Goal: Task Accomplishment & Management: Use online tool/utility

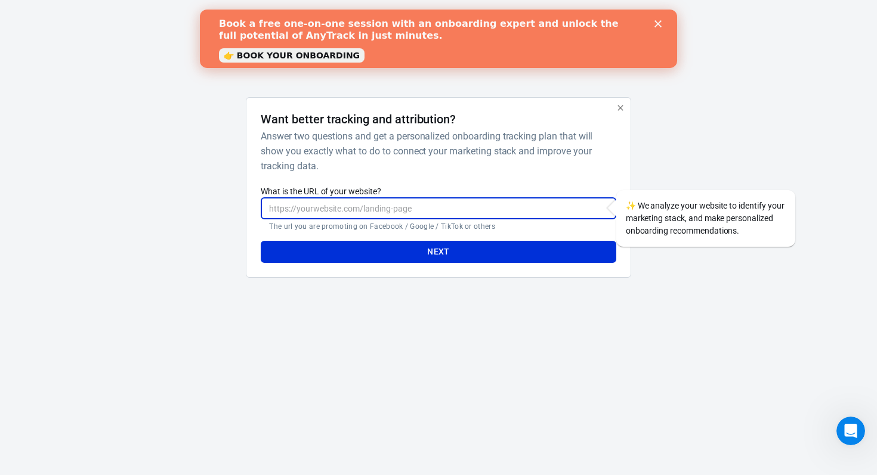
click at [419, 208] on input "What is the URL of your website?" at bounding box center [438, 208] width 355 height 22
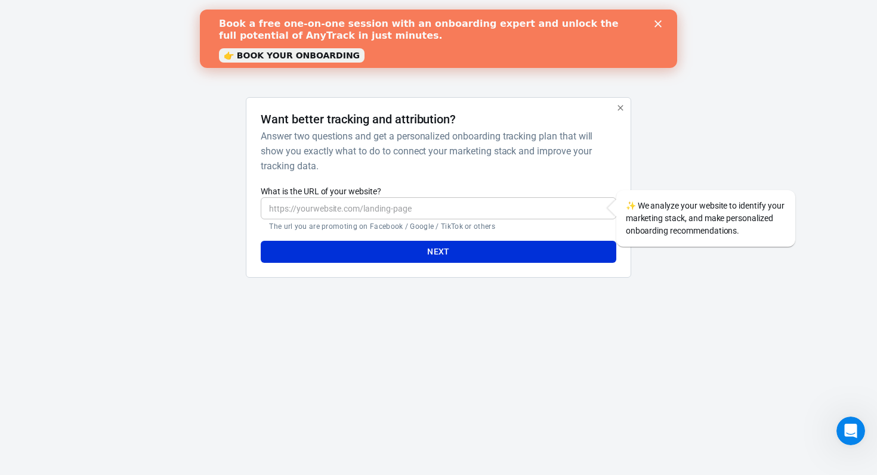
click at [580, 307] on html "AnyTrack Want better tracking and attribution? Answer two questions and get a p…" at bounding box center [438, 153] width 877 height 307
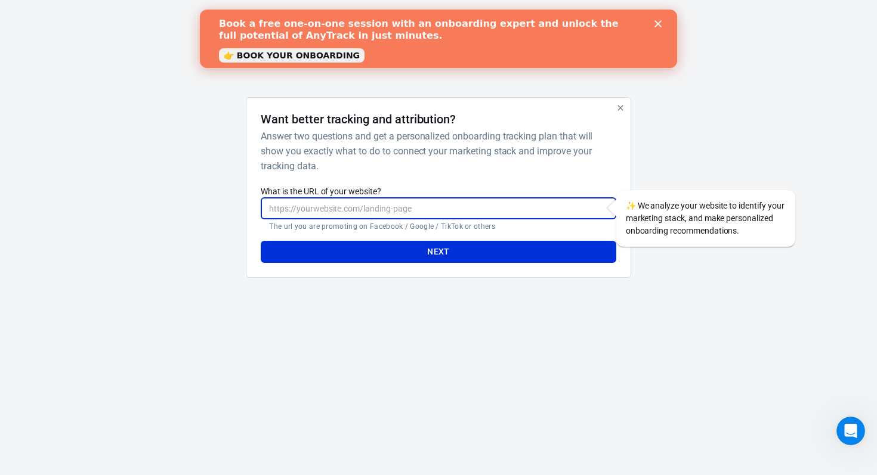
click at [426, 203] on input "What is the URL of your website?" at bounding box center [438, 208] width 355 height 22
click at [521, 307] on html "AnyTrack Want better tracking and attribution? Answer two questions and get a p…" at bounding box center [438, 153] width 877 height 307
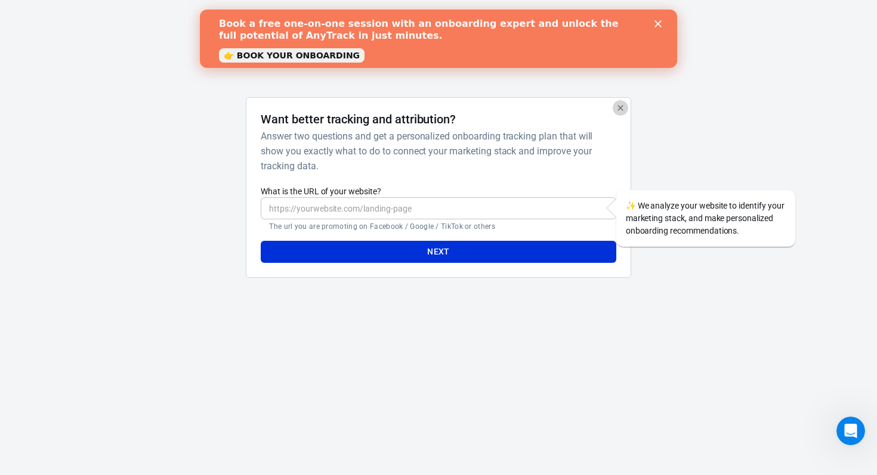
click at [618, 113] on button "button" at bounding box center [620, 108] width 16 height 16
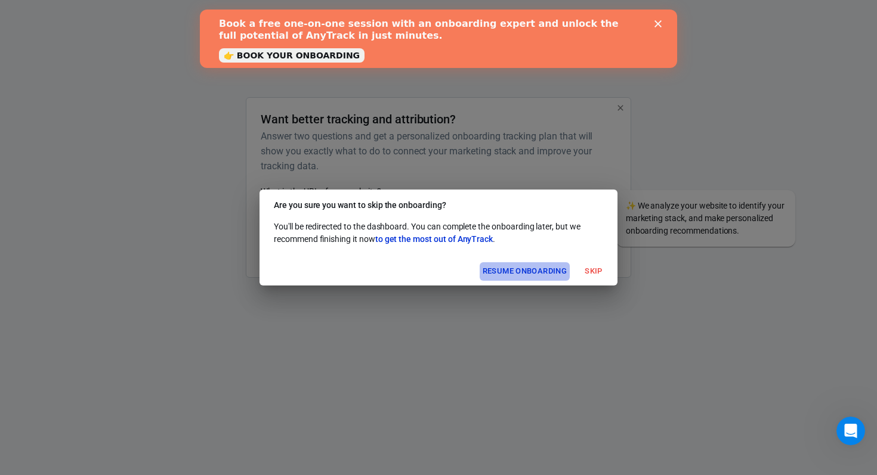
click at [536, 271] on button "Resume onboarding" at bounding box center [524, 271] width 90 height 18
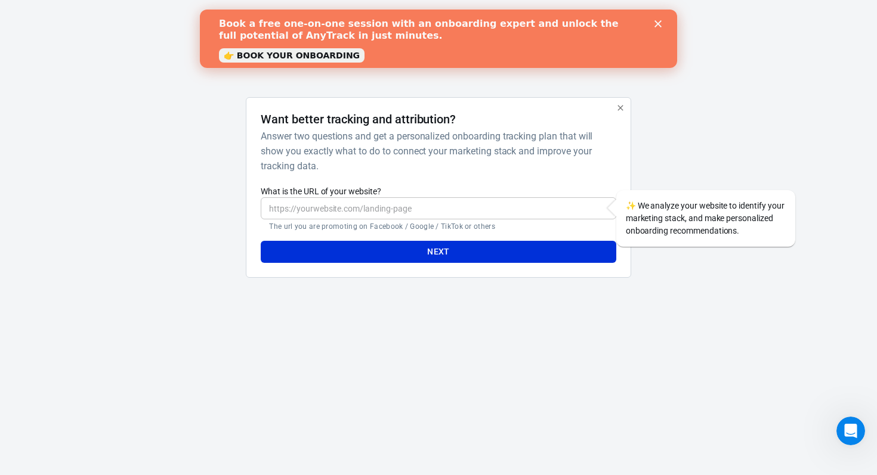
click at [617, 108] on icon "button" at bounding box center [620, 108] width 10 height 10
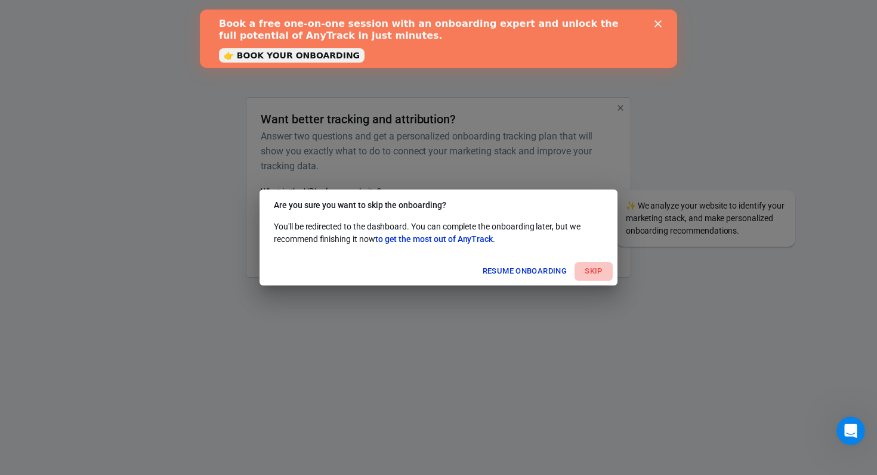
click at [589, 271] on button "Skip" at bounding box center [593, 271] width 38 height 18
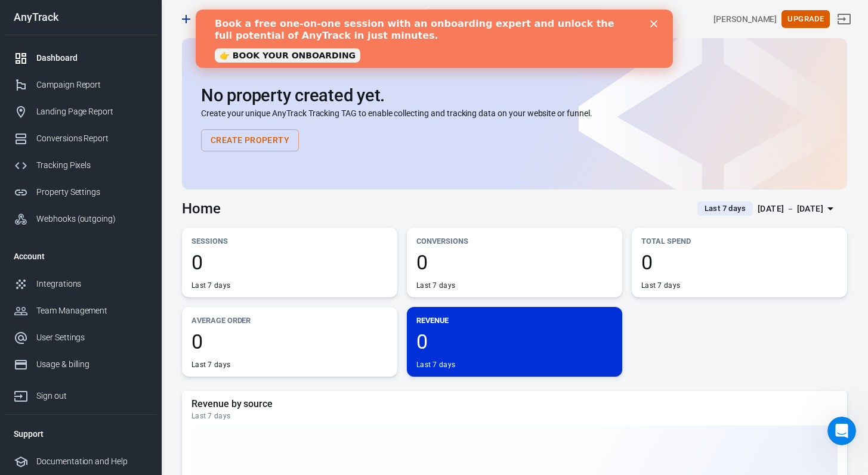
click at [53, 59] on div "Dashboard" at bounding box center [91, 58] width 111 height 13
click at [651, 24] on icon "Close" at bounding box center [652, 23] width 7 height 7
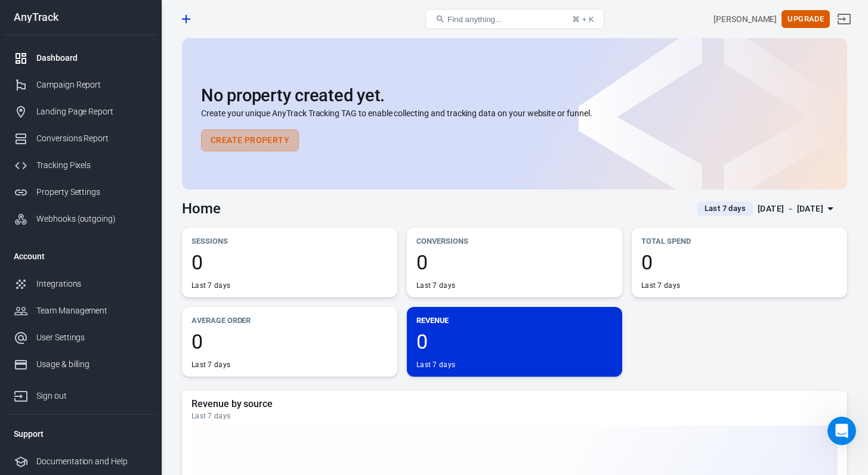
click at [239, 143] on button "Create Property" at bounding box center [250, 140] width 98 height 22
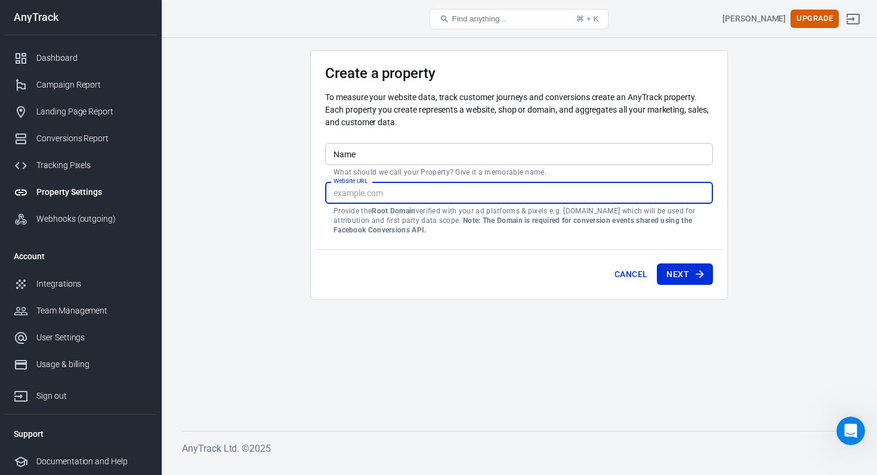
click at [422, 188] on input "Website URL" at bounding box center [519, 193] width 388 height 22
click at [86, 284] on div "Integrations" at bounding box center [91, 284] width 111 height 13
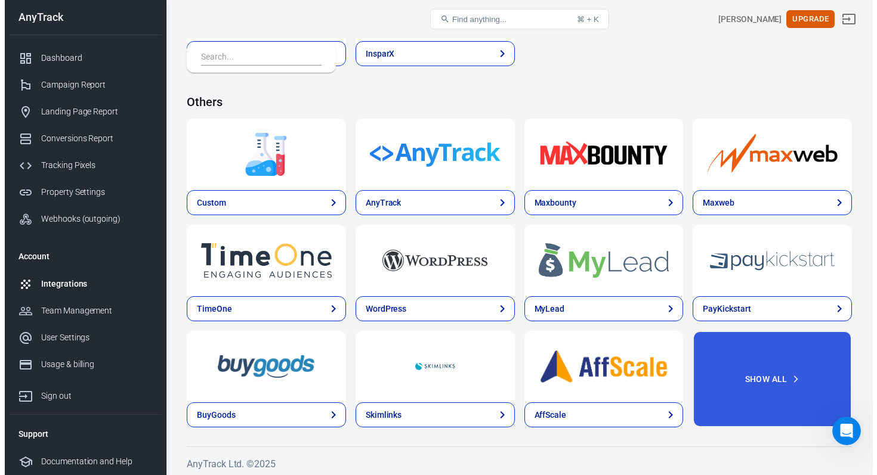
scroll to position [2438, 0]
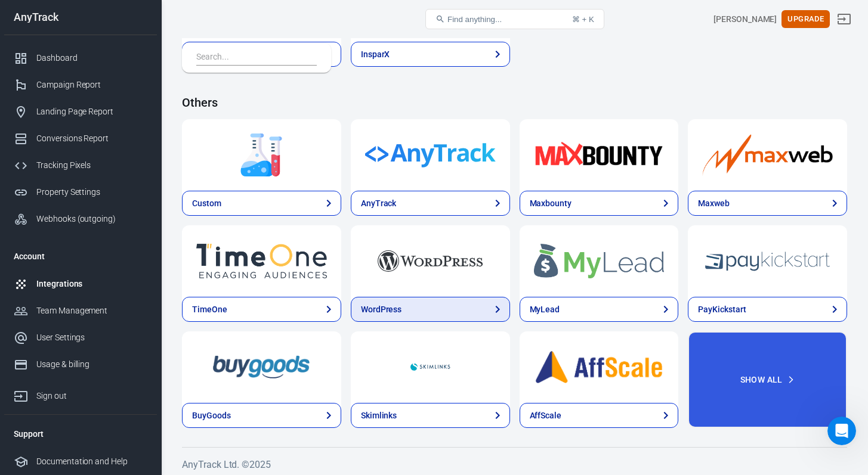
click at [402, 309] on link "WordPress" at bounding box center [430, 309] width 159 height 25
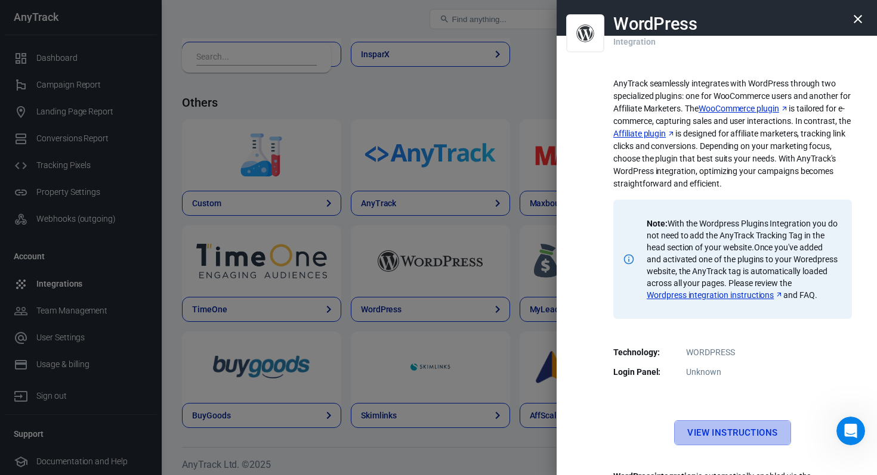
click at [696, 445] on link "View Instructions" at bounding box center [732, 432] width 116 height 25
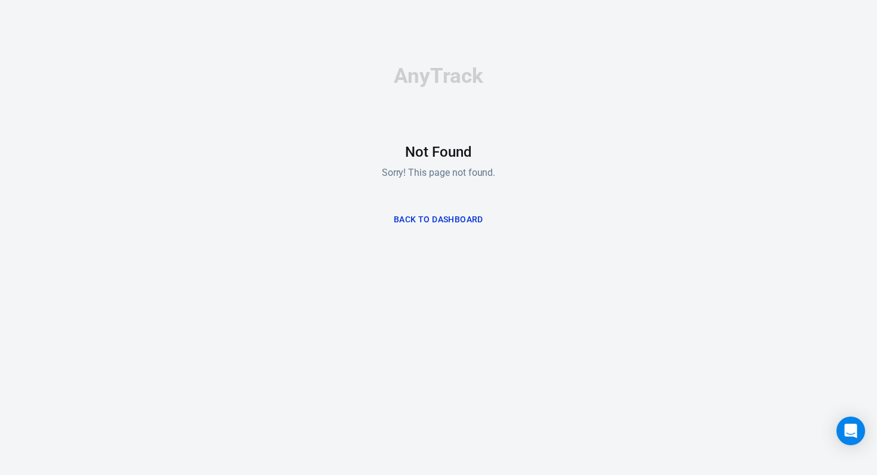
click at [443, 220] on button "Back to Dashboard" at bounding box center [438, 220] width 99 height 22
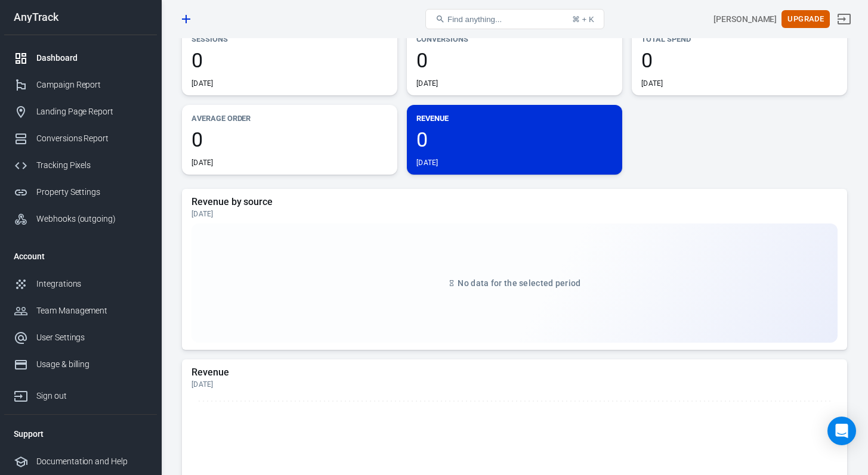
scroll to position [219, 0]
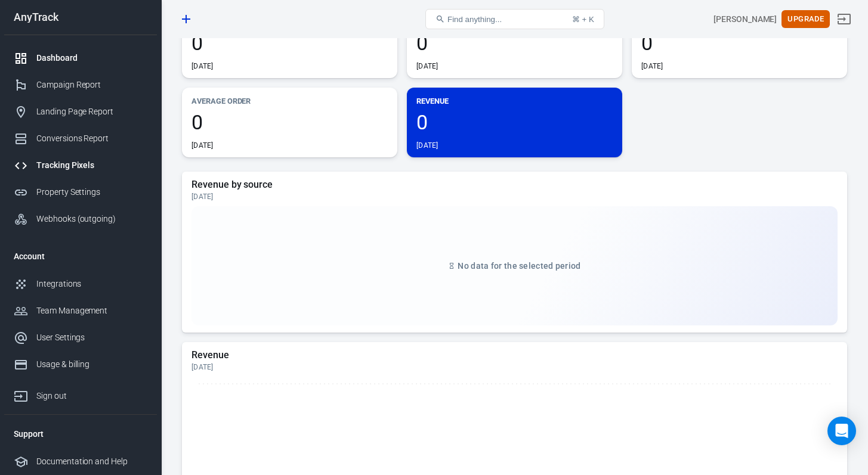
click at [64, 163] on div "Tracking Pixels" at bounding box center [91, 165] width 111 height 13
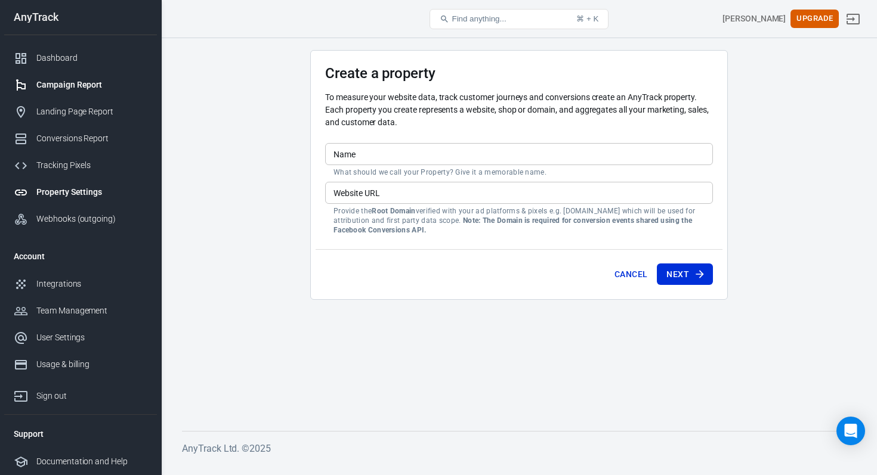
click at [56, 83] on div "Campaign Report" at bounding box center [91, 85] width 111 height 13
click at [59, 57] on div "Dashboard" at bounding box center [91, 58] width 111 height 13
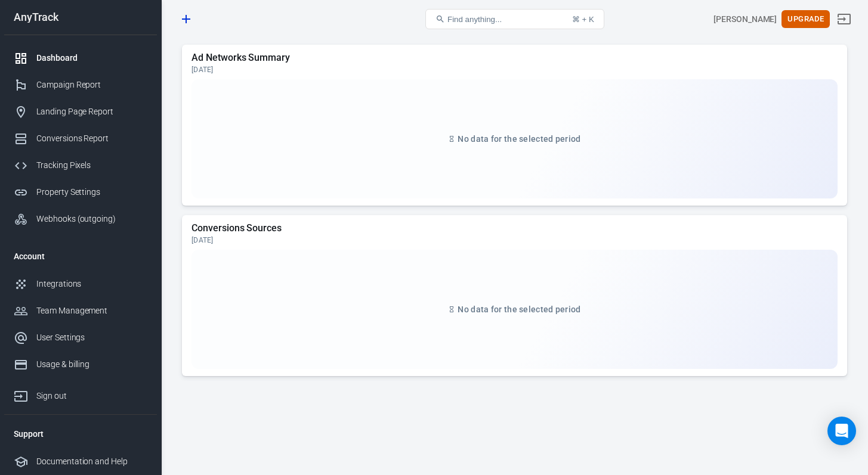
scroll to position [1247, 0]
